Goal: Task Accomplishment & Management: Use online tool/utility

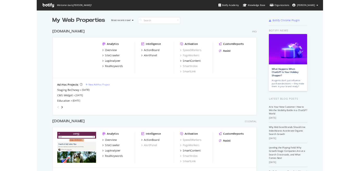
scroll to position [233, 389]
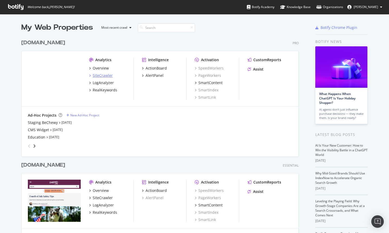
click at [99, 77] on div "SiteCrawler" at bounding box center [103, 75] width 20 height 5
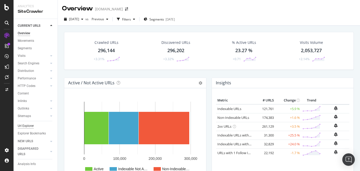
click at [27, 129] on div "Url Explorer" at bounding box center [26, 126] width 16 height 5
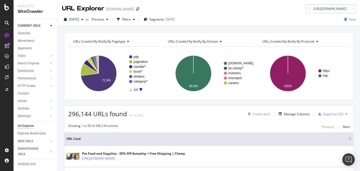
scroll to position [0, 35]
type input "[URL][DOMAIN_NAME]"
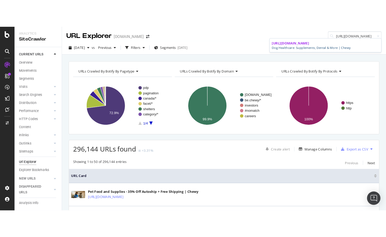
scroll to position [0, 0]
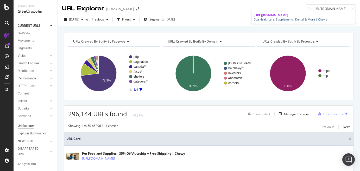
click at [288, 17] on span "[URL][DOMAIN_NAME]" at bounding box center [270, 15] width 35 height 4
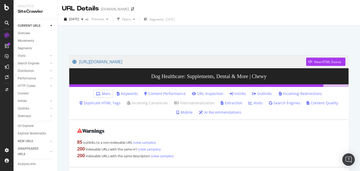
click at [229, 95] on link "Inlinks" at bounding box center [237, 93] width 16 height 5
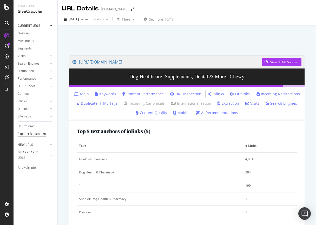
click at [25, 133] on div "Explorer Bookmarks" at bounding box center [32, 133] width 28 height 5
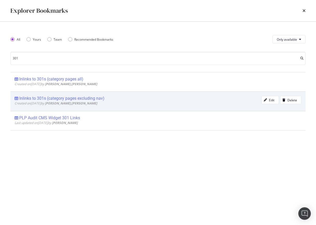
type input "301"
click at [89, 100] on div "Inlinks to 301s (category pages excluding nav)" at bounding box center [61, 98] width 85 height 5
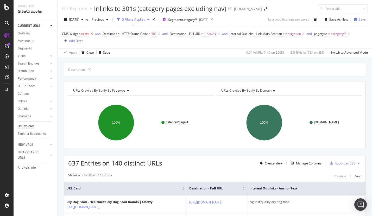
click at [92, 33] on icon at bounding box center [92, 33] width 4 height 5
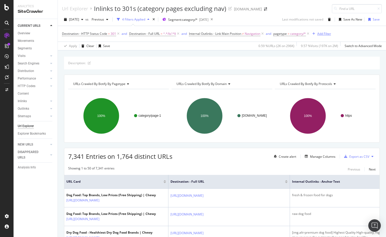
click at [329, 32] on div "Add Filter" at bounding box center [324, 33] width 14 height 4
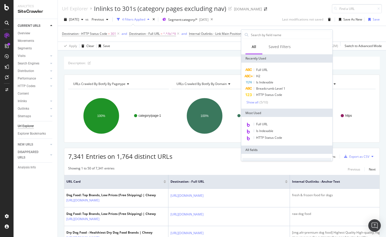
click at [360, 87] on div "URLs Crawled By Botify By protocols" at bounding box center [325, 84] width 92 height 8
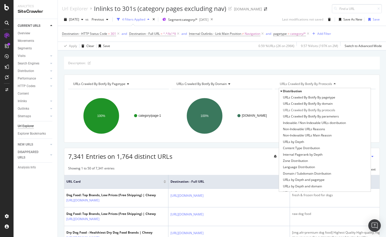
click at [240, 154] on div "7,341 Entries on 1,764 distinct URLs Create alert Manage Columns Export as CSV" at bounding box center [221, 154] width 315 height 13
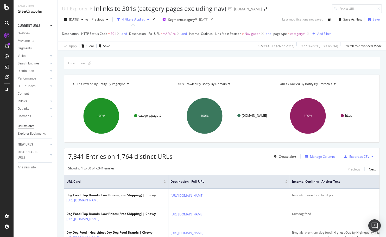
click at [327, 157] on div "Manage Columns" at bounding box center [322, 157] width 25 height 4
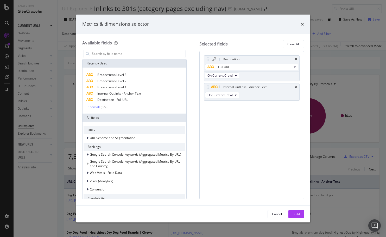
click at [300, 23] on div "Metrics & dimensions selector" at bounding box center [193, 24] width 222 height 7
click at [302, 23] on icon "times" at bounding box center [302, 24] width 3 height 4
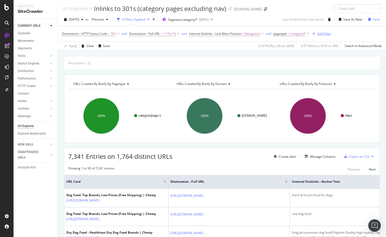
click at [329, 33] on div "Add Filter" at bounding box center [324, 33] width 14 height 4
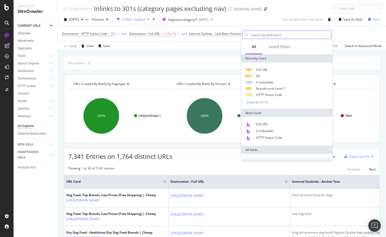
click at [312, 35] on input "text" at bounding box center [290, 35] width 81 height 8
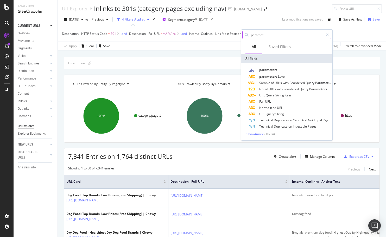
type input "paramet"
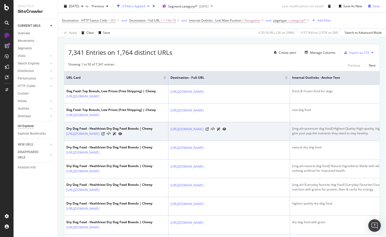
scroll to position [79, 0]
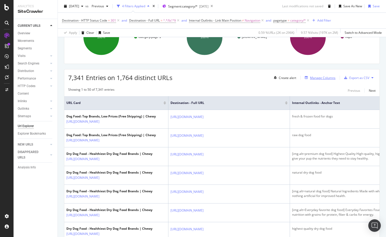
click at [326, 78] on div "Manage Columns" at bounding box center [322, 78] width 25 height 4
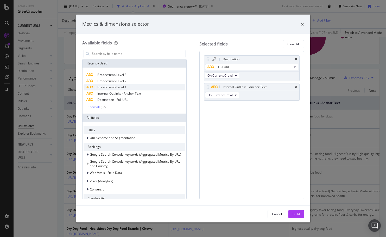
click at [156, 88] on div "Breadcrumb Level 1" at bounding box center [135, 87] width 102 height 6
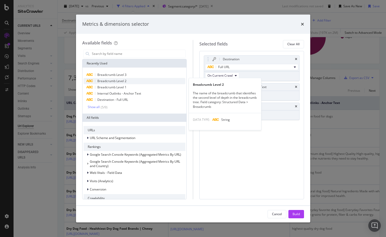
click at [157, 79] on div "Breadcrumb Level 2" at bounding box center [135, 81] width 102 height 6
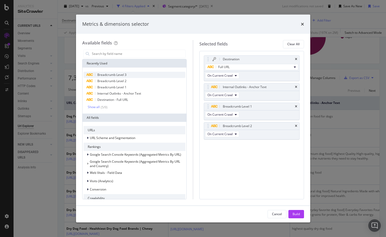
click at [159, 72] on div "Breadcrumb Level 3" at bounding box center [135, 75] width 102 height 6
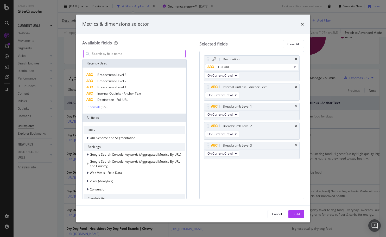
click at [150, 54] on input "modal" at bounding box center [138, 54] width 94 height 8
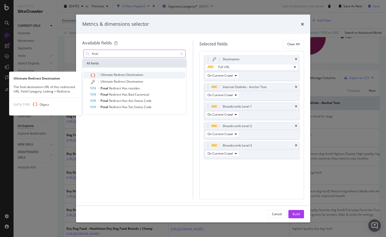
type input "final"
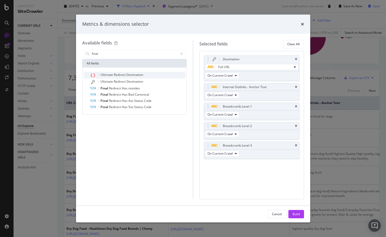
click at [153, 76] on div "Ultimate Redirect Destination" at bounding box center [138, 75] width 96 height 7
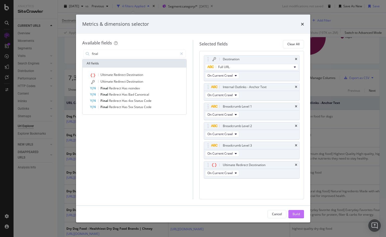
click at [301, 215] on button "Build" at bounding box center [296, 214] width 16 height 8
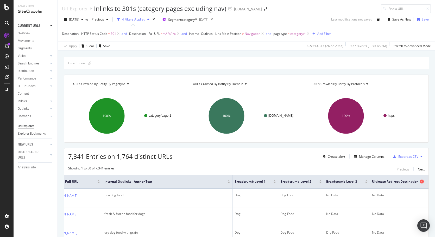
click at [388, 181] on icon at bounding box center [422, 182] width 4 height 4
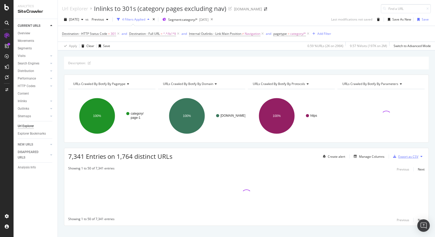
click at [388, 157] on div "Export as CSV" at bounding box center [408, 157] width 20 height 4
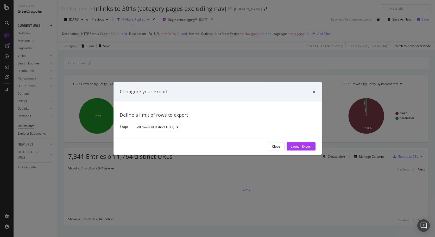
drag, startPoint x: 305, startPoint y: 147, endPoint x: 317, endPoint y: 106, distance: 43.1
click at [315, 112] on div "Configure your export Define a limit of rows to export Scope All rows (7K disti…" at bounding box center [217, 118] width 208 height 73
click at [314, 92] on icon "times" at bounding box center [313, 92] width 3 height 4
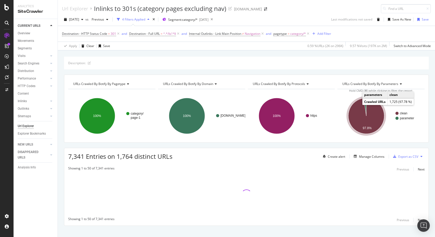
click at [374, 113] on icon "A chart." at bounding box center [366, 116] width 36 height 36
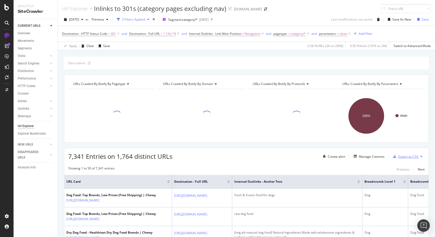
click at [388, 157] on div "Export as CSV" at bounding box center [408, 157] width 20 height 4
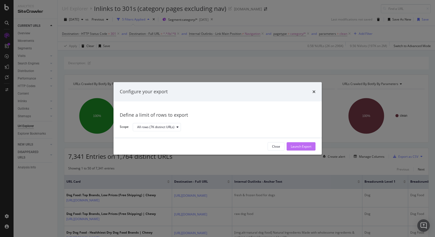
click at [309, 148] on div "Launch Export" at bounding box center [301, 146] width 21 height 4
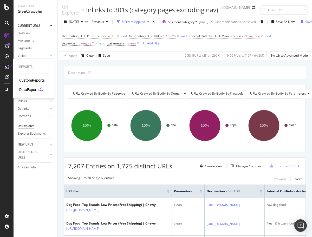
click at [31, 90] on div "DataExports" at bounding box center [29, 89] width 20 height 5
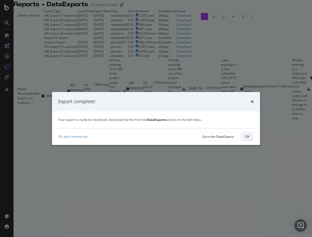
click at [247, 137] on div "OK" at bounding box center [247, 137] width 4 height 4
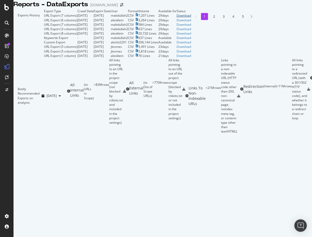
click at [191, 18] on div "Download" at bounding box center [184, 15] width 15 height 4
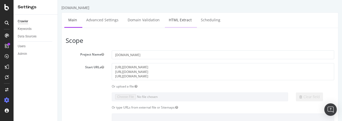
click at [174, 22] on link "HTML Extract" at bounding box center [180, 20] width 31 height 14
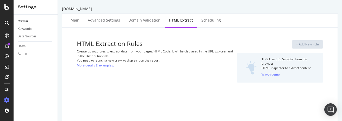
select select "exist"
select select "i"
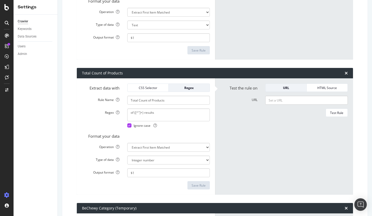
scroll to position [1200, 0]
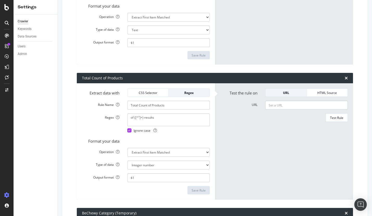
click at [56, 148] on div "Crawler Keywords Data Sources Users Admin" at bounding box center [36, 115] width 44 height 201
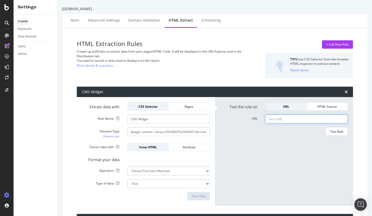
click at [299, 123] on input "URL" at bounding box center [306, 118] width 82 height 9
paste input "[URL][DOMAIN_NAME]"
type input "[URL][DOMAIN_NAME]"
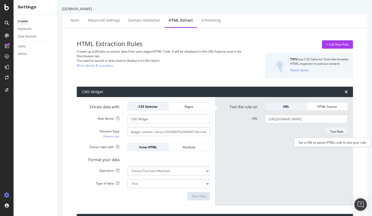
click at [323, 132] on div "Test Rule" at bounding box center [336, 131] width 13 height 4
